Goal: Use online tool/utility

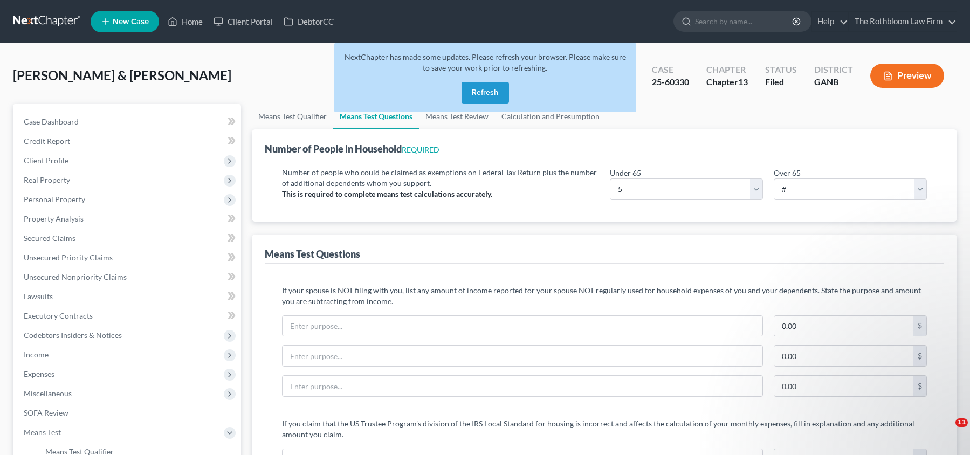
select select "5"
select select "3"
select select "0"
select select "60"
select select "1"
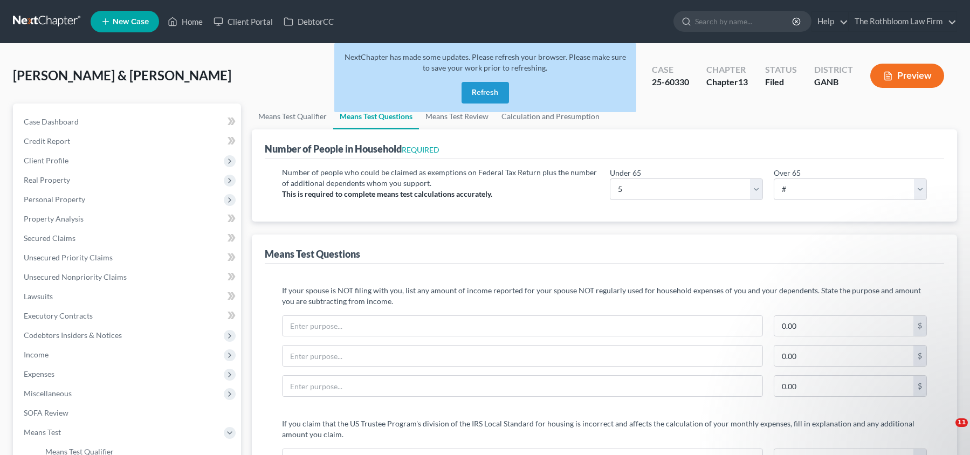
select select "60"
select select "0"
select select "60"
select select "0"
select select "60"
